Goal: Transaction & Acquisition: Purchase product/service

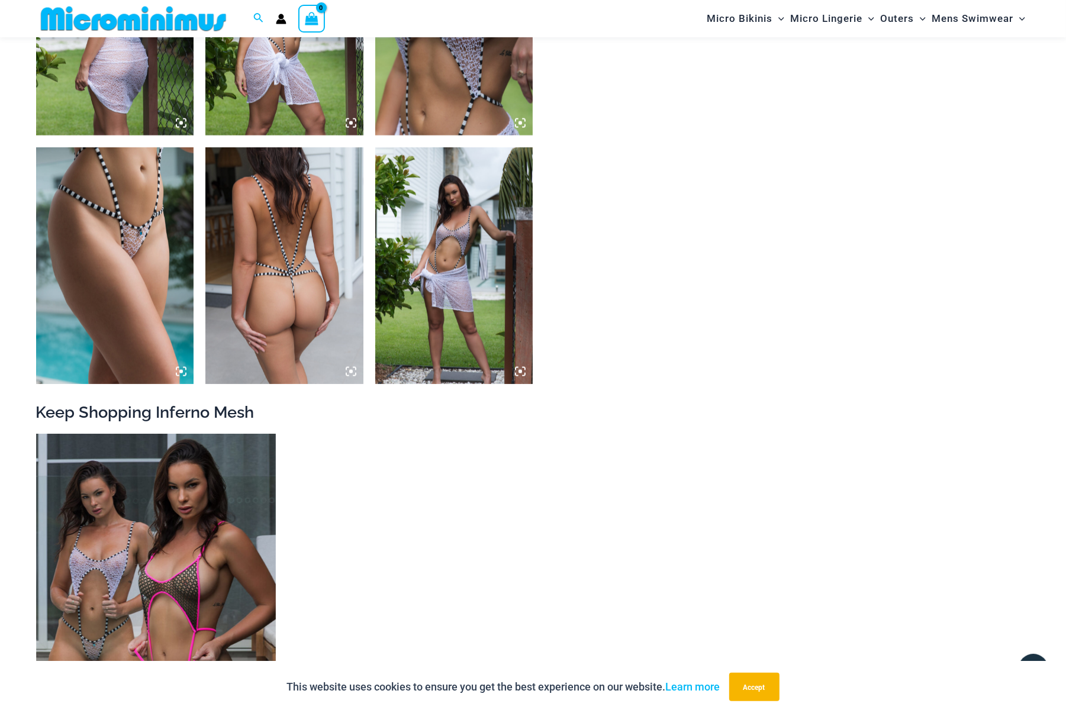
scroll to position [872, 0]
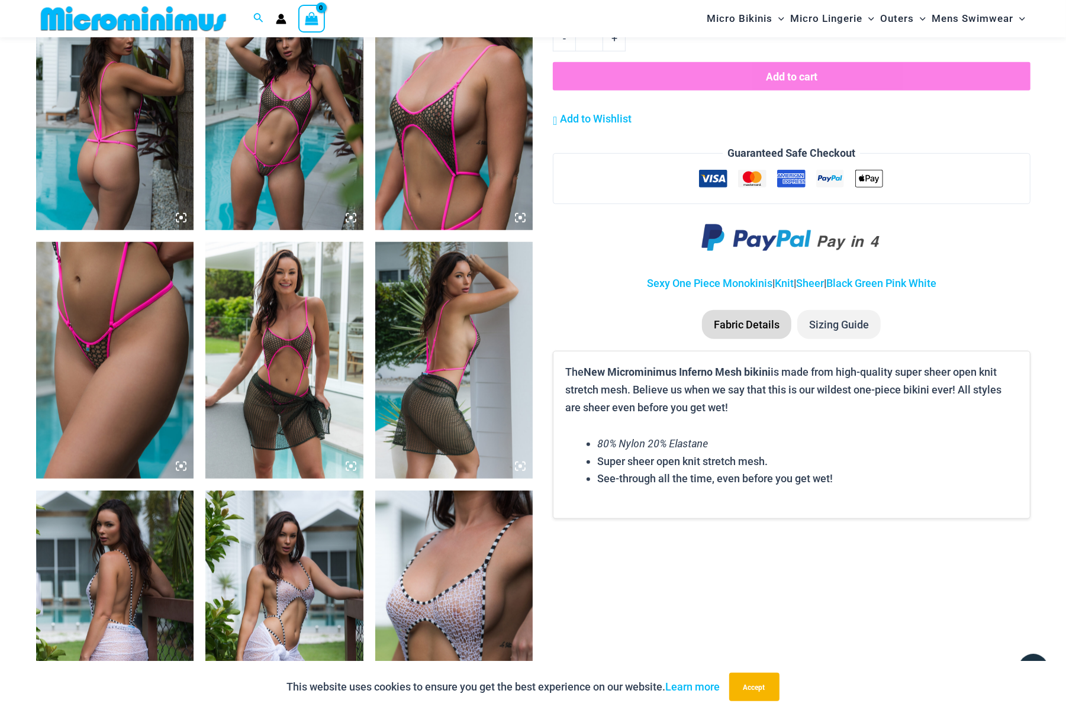
click at [293, 170] on img at bounding box center [284, 111] width 158 height 237
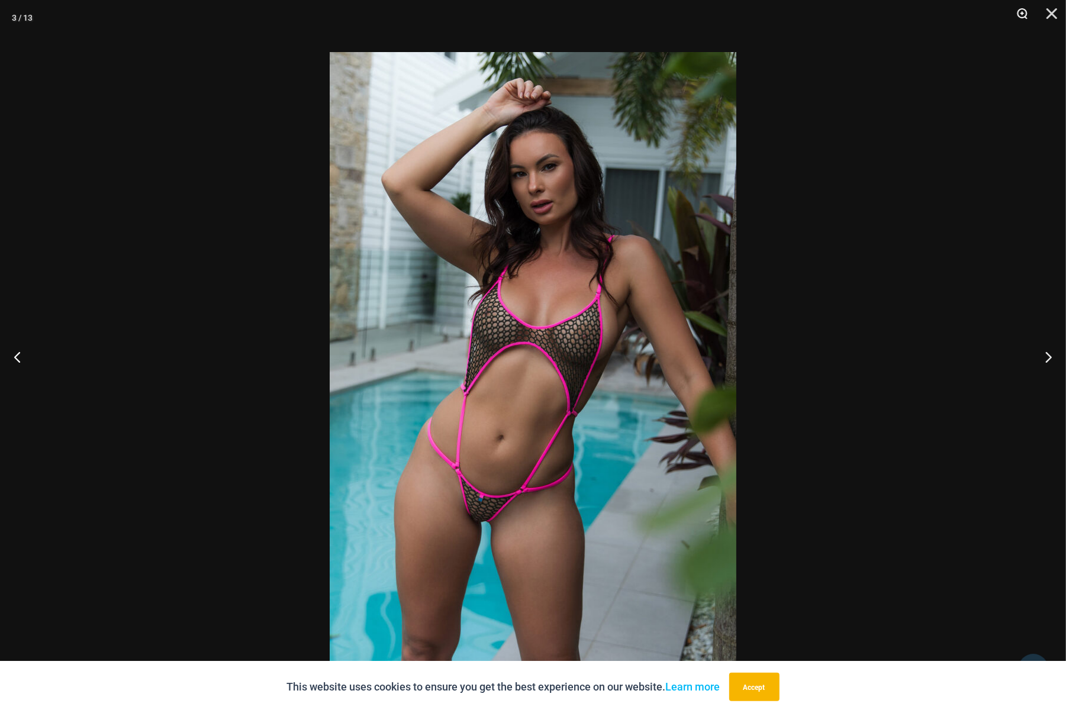
click at [1018, 14] on button "Zoom" at bounding box center [1018, 18] width 30 height 36
click at [1024, 14] on button "Zoom" at bounding box center [1018, 18] width 30 height 36
click at [1053, 12] on button "Close" at bounding box center [1048, 18] width 30 height 36
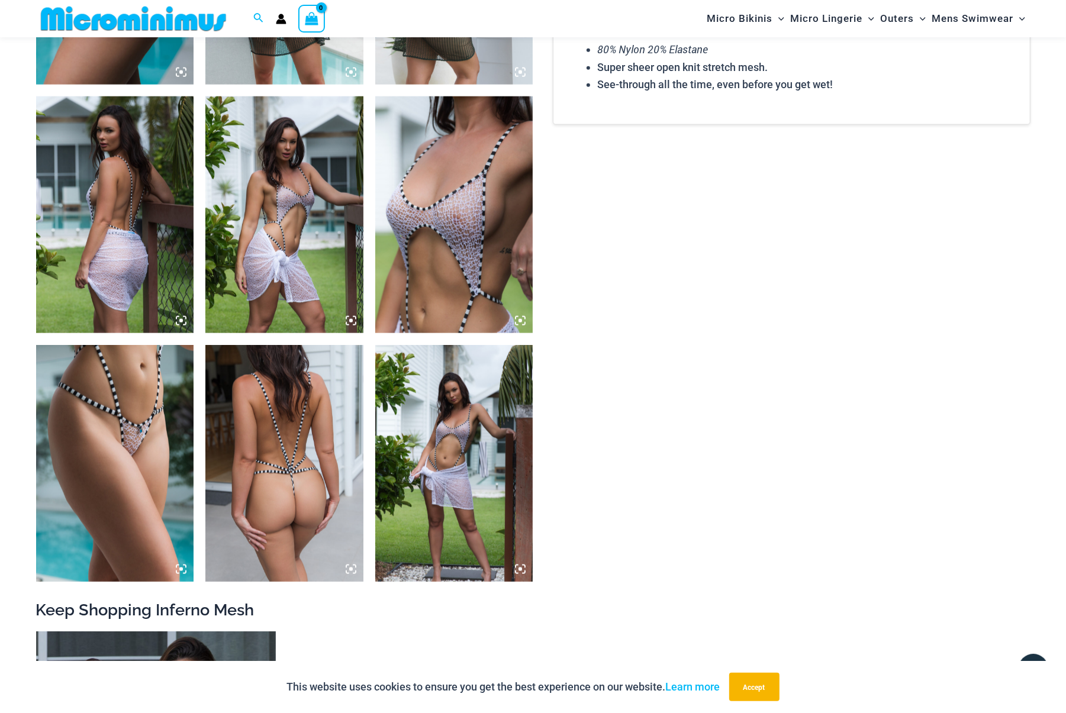
scroll to position [1561, 0]
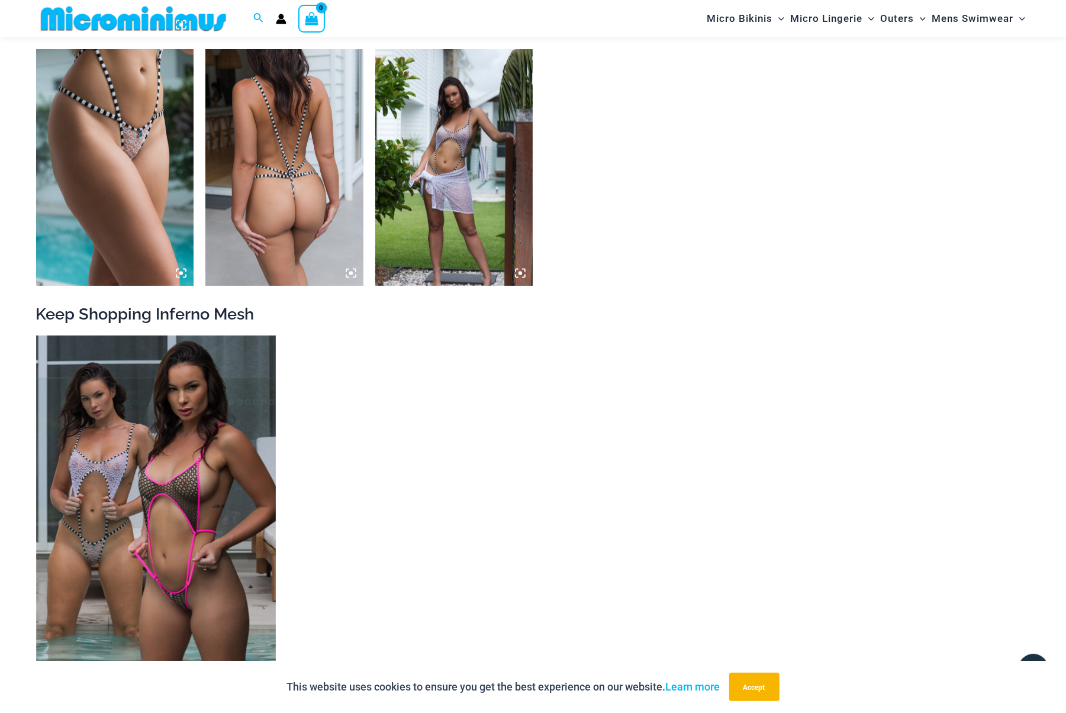
drag, startPoint x: 237, startPoint y: 431, endPoint x: 341, endPoint y: 364, distance: 124.3
click at [341, 364] on ul "Inferno Mesh Collection Pack $ 158 USD Original price was: $158 USD. $ 149 USD …" at bounding box center [533, 557] width 994 height 444
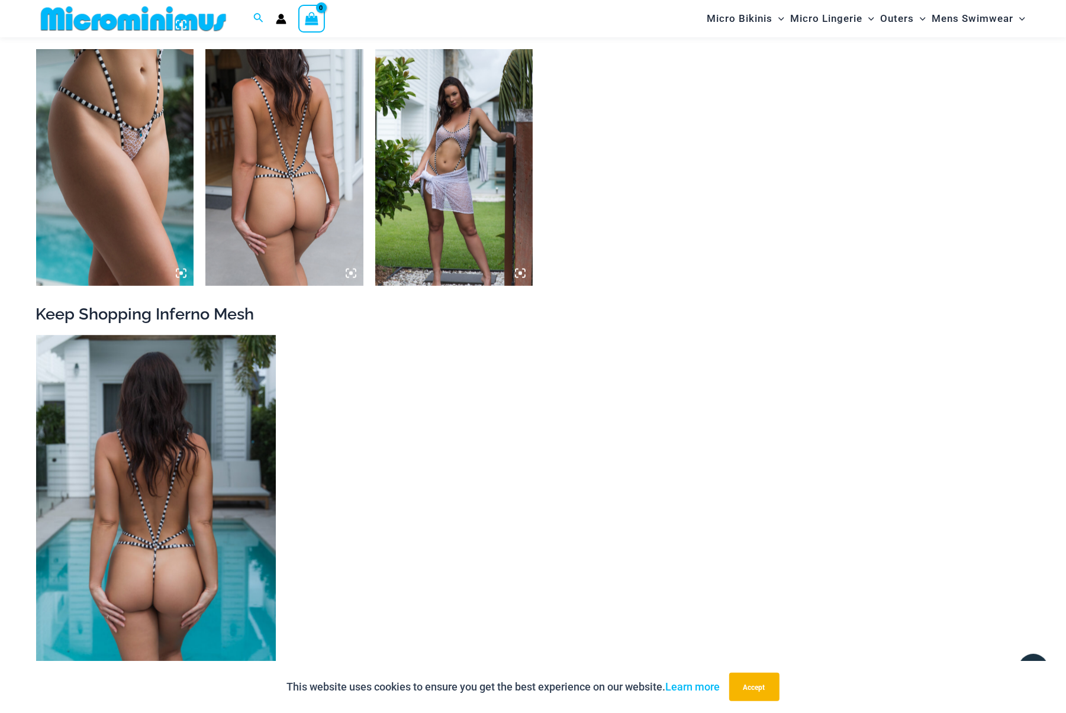
click at [185, 401] on img at bounding box center [156, 515] width 240 height 360
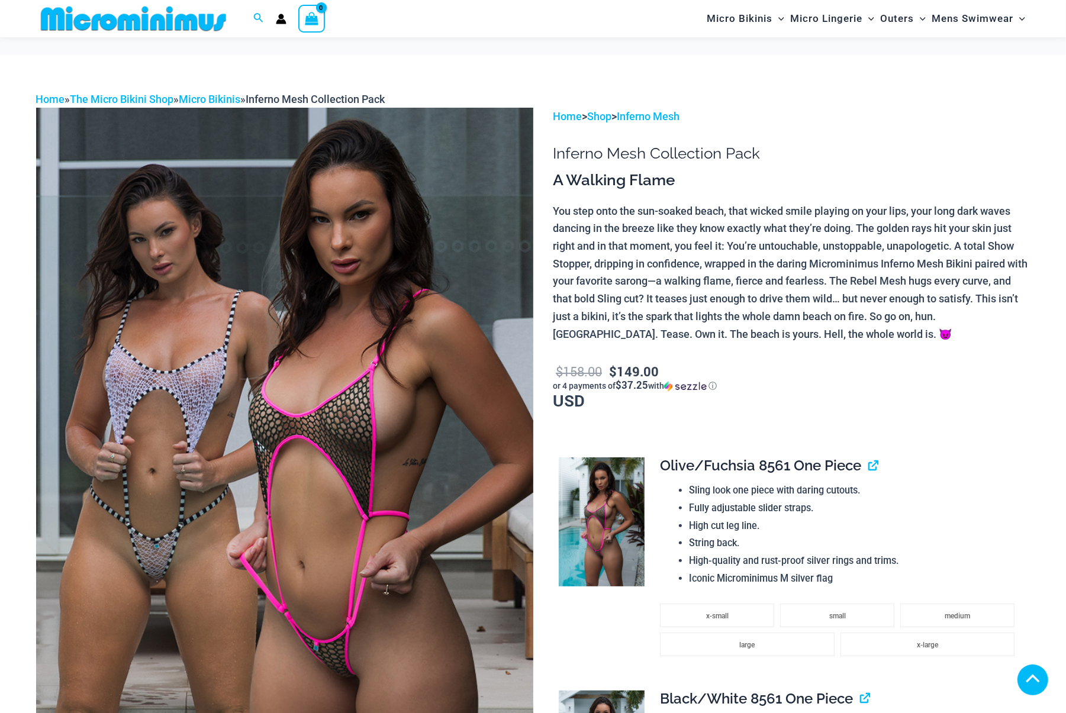
scroll to position [295, 0]
